Goal: Information Seeking & Learning: Learn about a topic

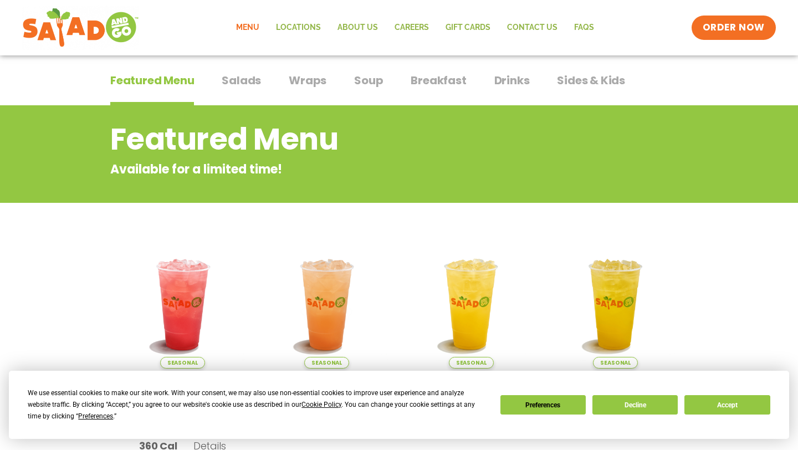
scroll to position [77, 0]
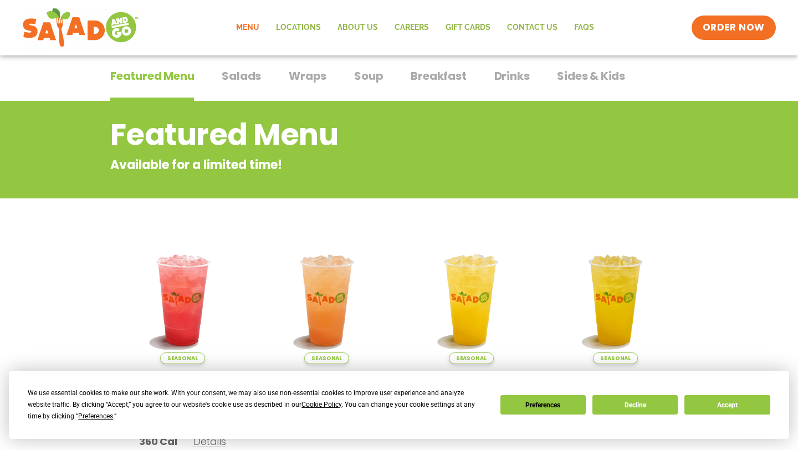
click at [231, 76] on span "Salads" at bounding box center [241, 76] width 39 height 17
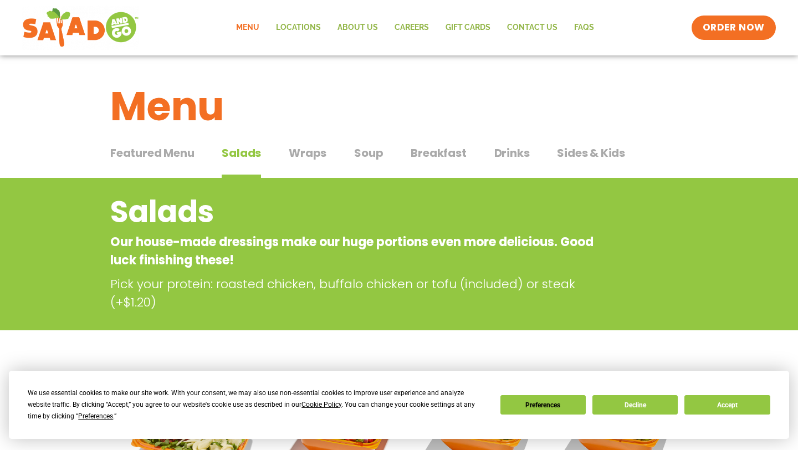
click at [305, 154] on span "Wraps" at bounding box center [308, 153] width 38 height 17
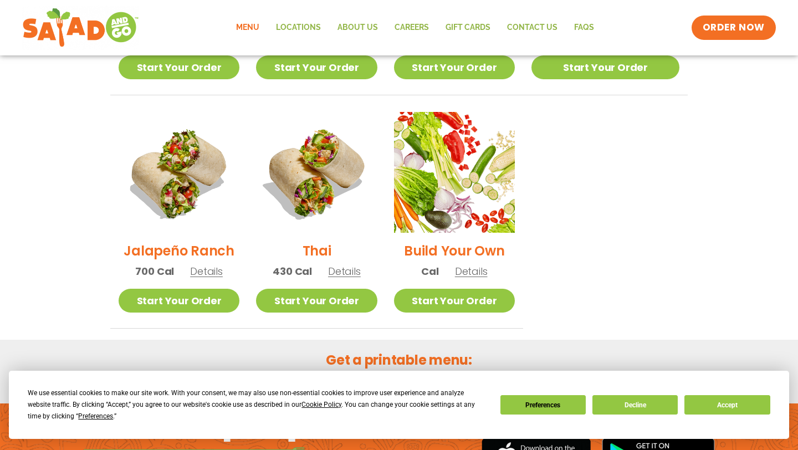
scroll to position [794, 0]
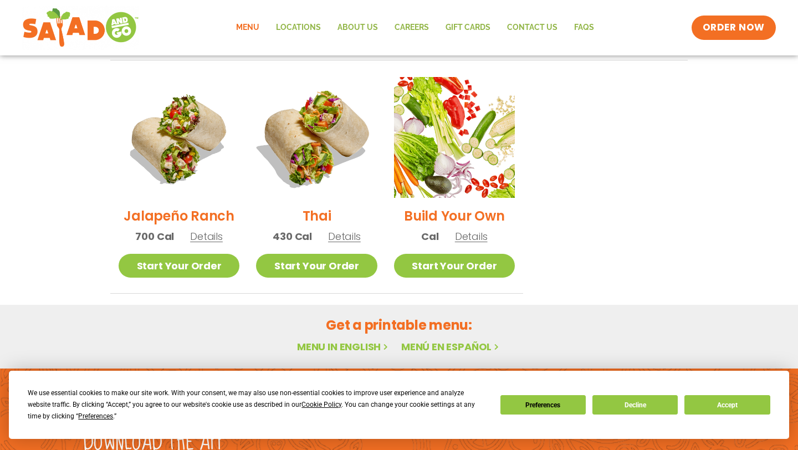
click at [311, 126] on img at bounding box center [317, 138] width 142 height 142
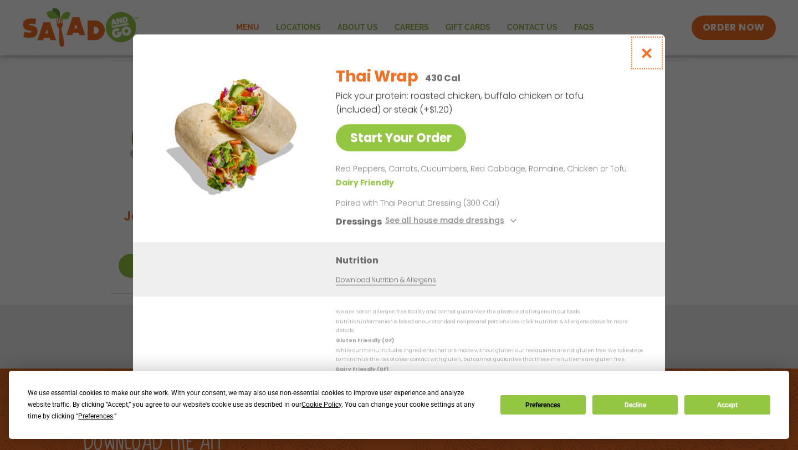
click at [646, 55] on icon "Close modal" at bounding box center [647, 53] width 14 height 12
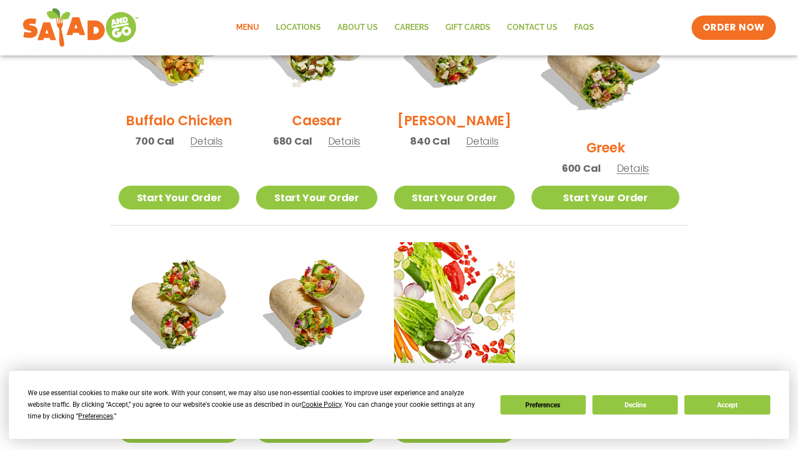
scroll to position [623, 0]
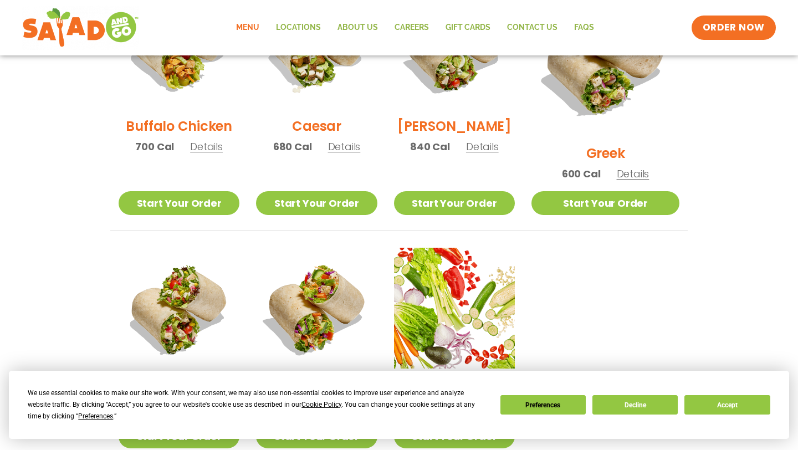
click at [207, 264] on img at bounding box center [179, 308] width 121 height 121
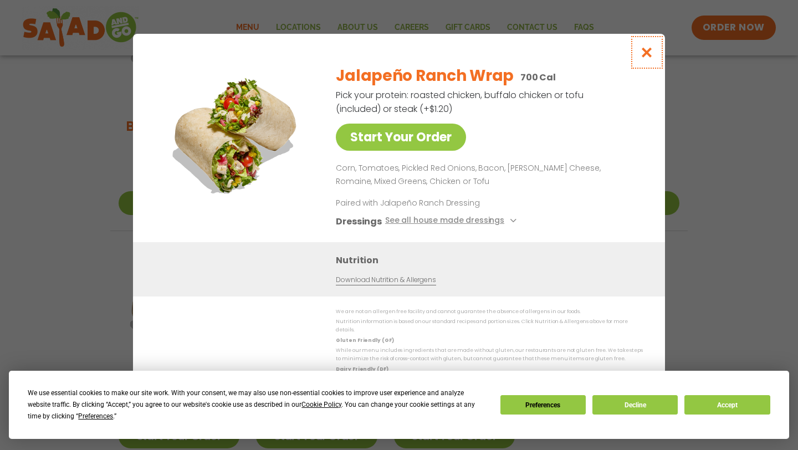
click at [642, 53] on icon "Close modal" at bounding box center [647, 53] width 14 height 12
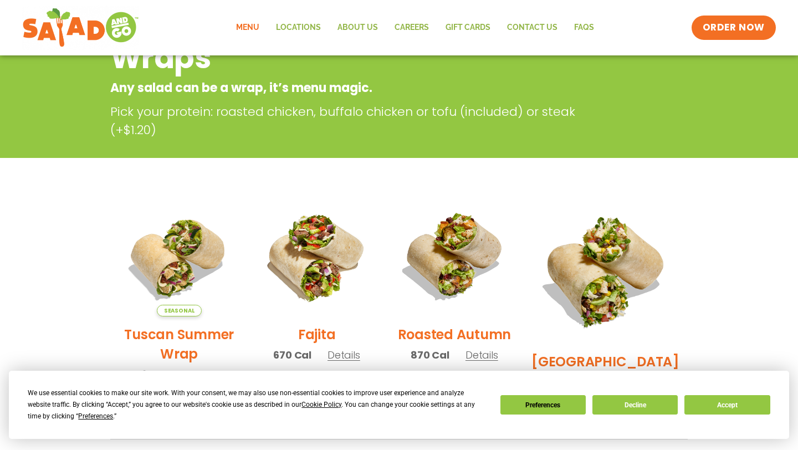
scroll to position [0, 0]
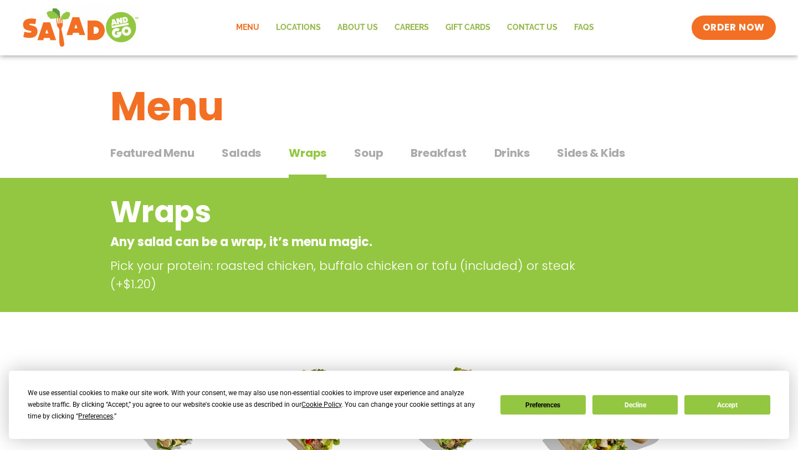
click at [365, 156] on span "Soup" at bounding box center [368, 153] width 29 height 17
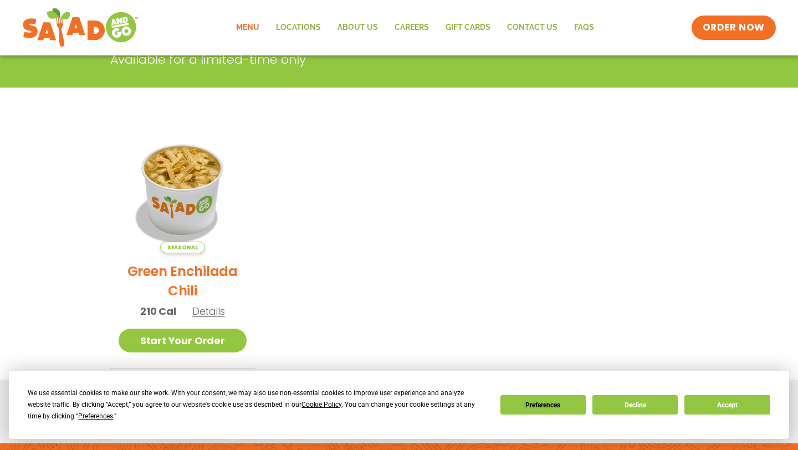
scroll to position [47, 0]
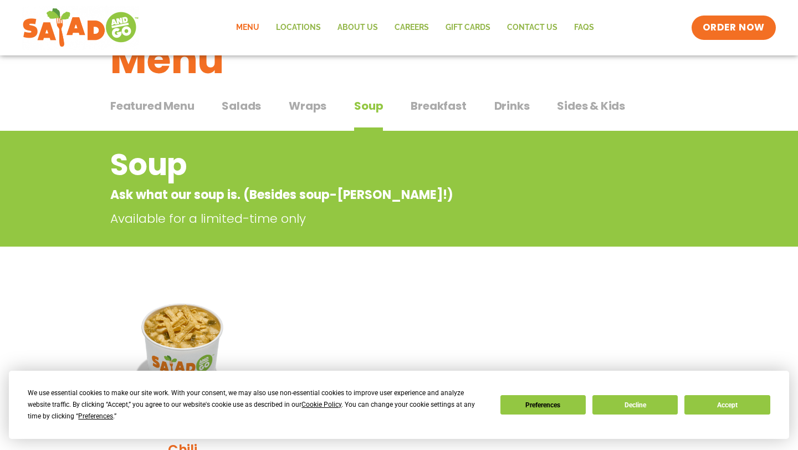
click at [445, 96] on div "Featured Menu Featured Menu Salads Salads Wraps Wraps Soup Soup Breakfast Break…" at bounding box center [399, 113] width 578 height 38
click at [442, 104] on span "Breakfast" at bounding box center [438, 106] width 55 height 17
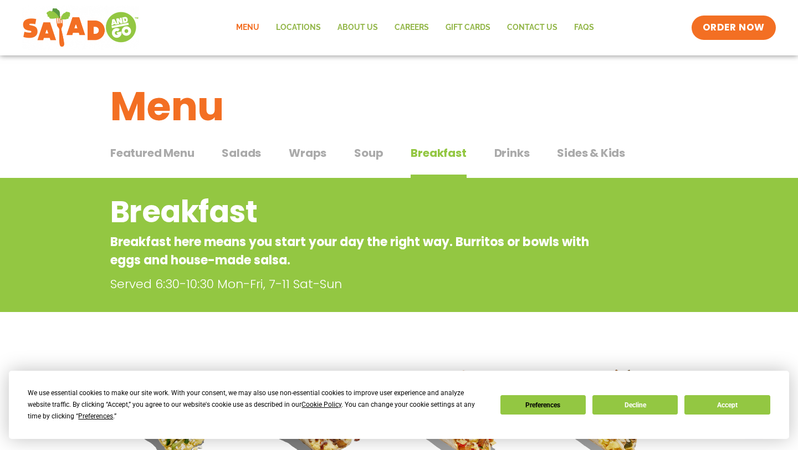
click at [517, 149] on span "Drinks" at bounding box center [512, 153] width 35 height 17
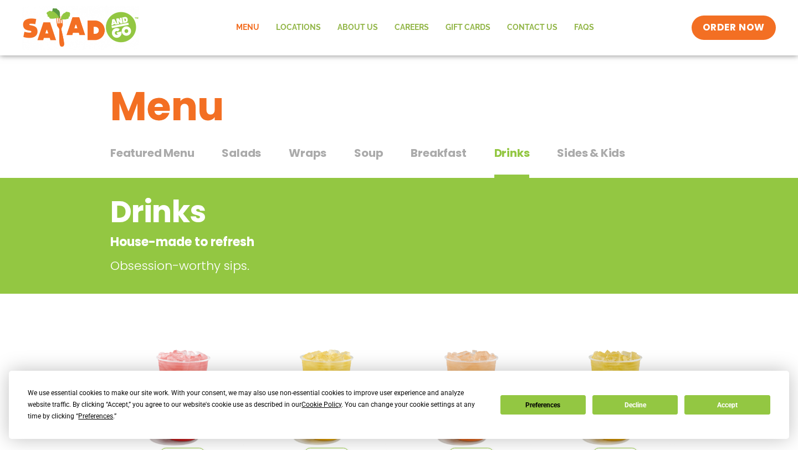
click at [310, 159] on span "Wraps" at bounding box center [308, 153] width 38 height 17
